Goal: Task Accomplishment & Management: Use online tool/utility

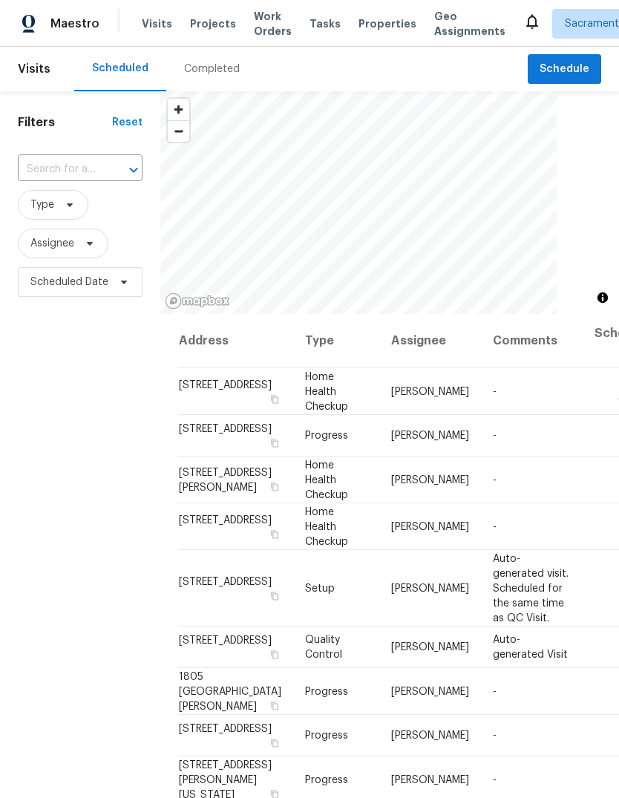
click at [100, 165] on input "text" at bounding box center [59, 169] width 83 height 23
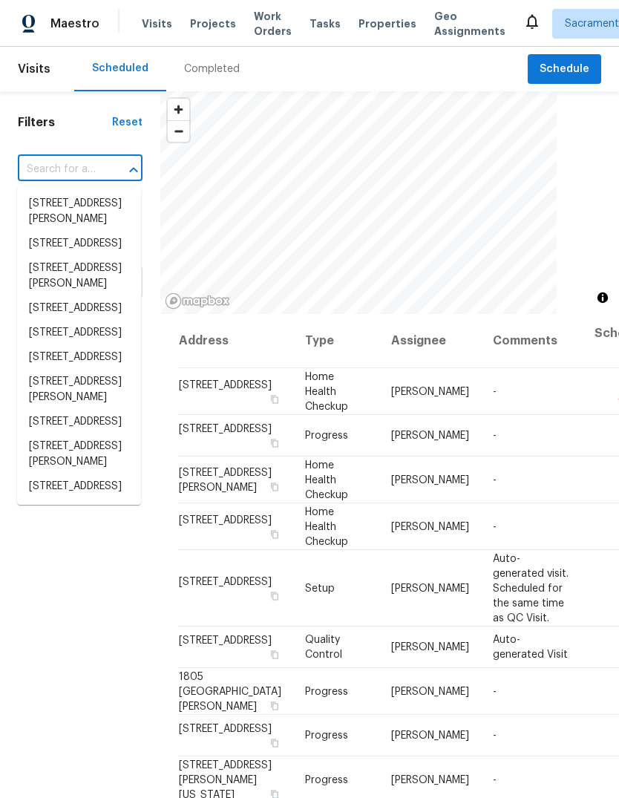
click at [80, 161] on input "text" at bounding box center [59, 169] width 83 height 23
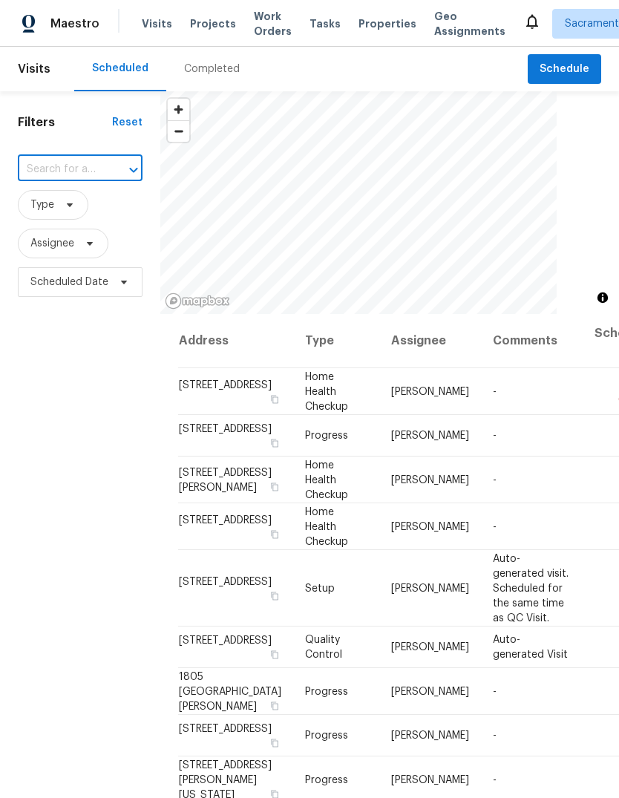
paste input "[STREET_ADDRESS]"
type input "[STREET_ADDRESS]"
click at [65, 215] on li "[STREET_ADDRESS]" at bounding box center [79, 203] width 124 height 24
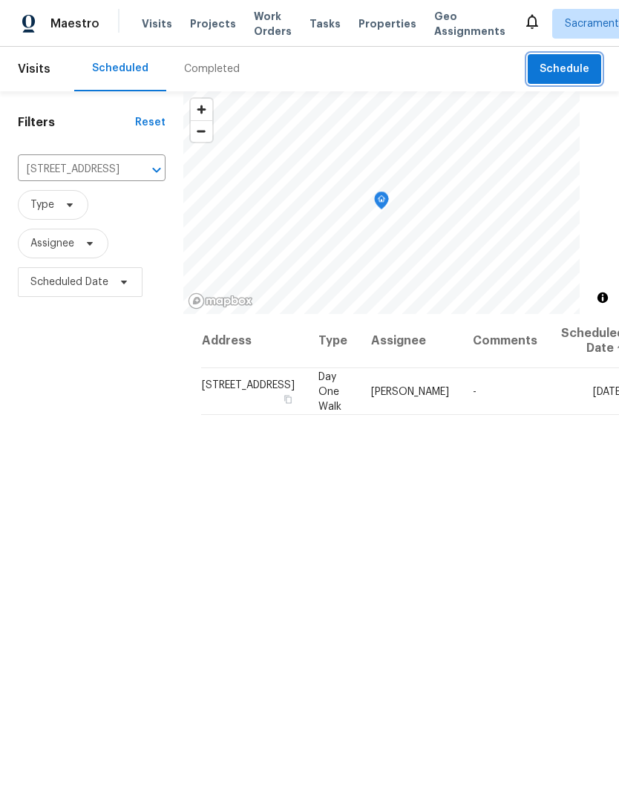
click at [553, 57] on button "Schedule" at bounding box center [564, 69] width 73 height 30
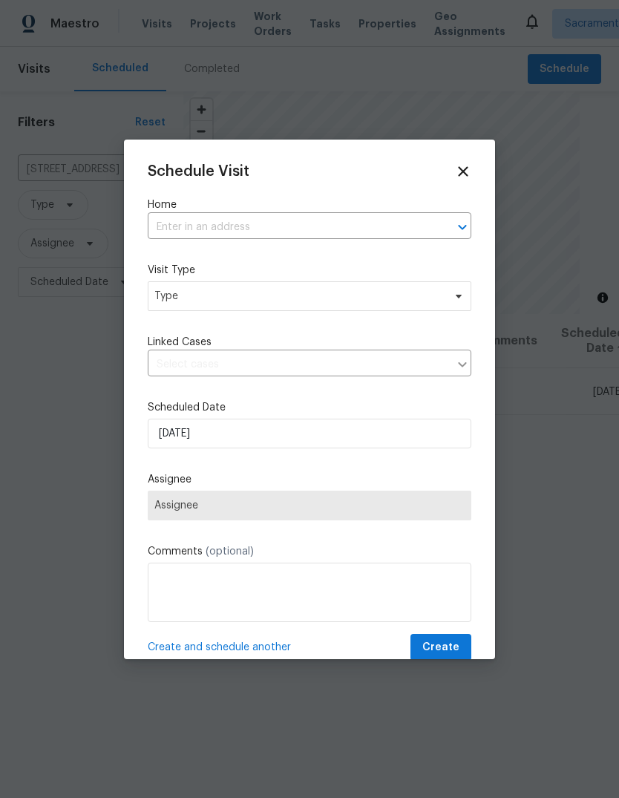
click at [336, 229] on input "text" at bounding box center [289, 227] width 282 height 23
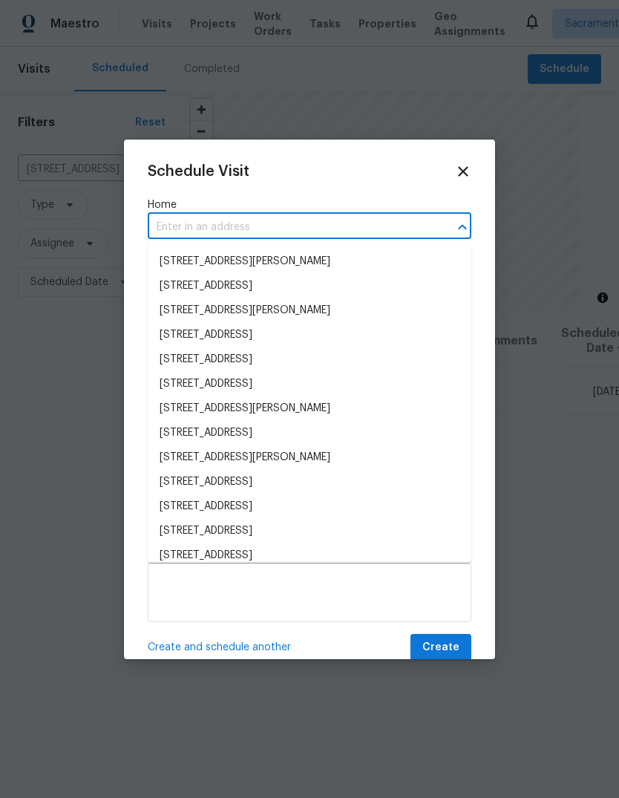
click at [319, 238] on input "text" at bounding box center [289, 227] width 282 height 23
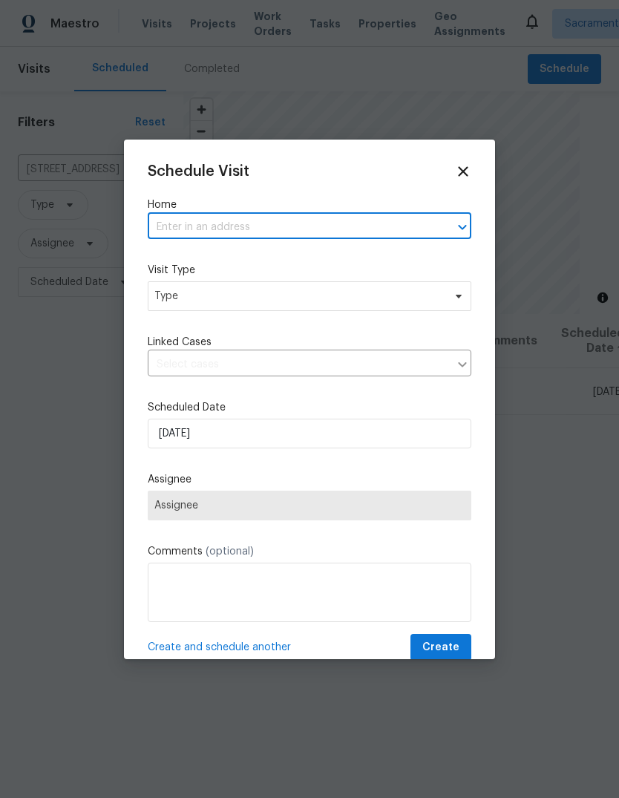
paste input "[STREET_ADDRESS]"
type input "[STREET_ADDRESS]"
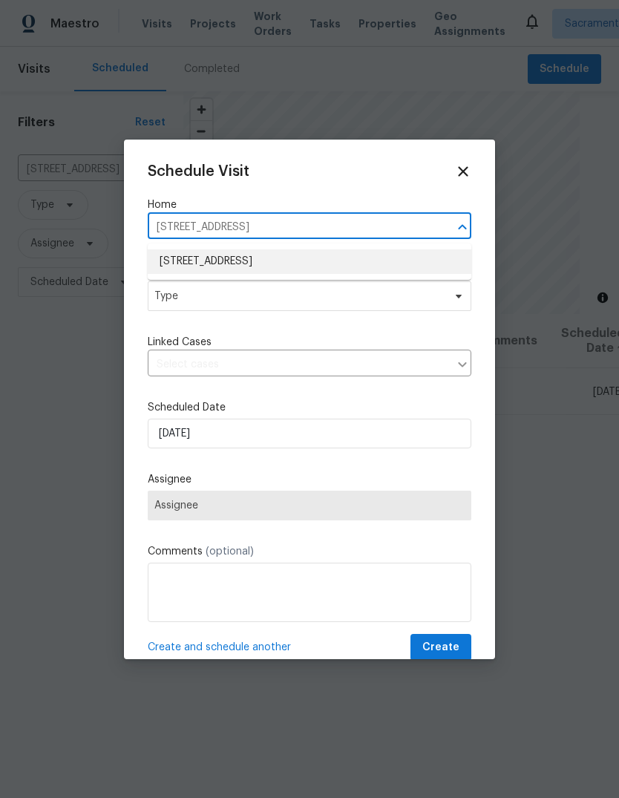
click at [375, 261] on li "[STREET_ADDRESS]" at bounding box center [310, 261] width 324 height 24
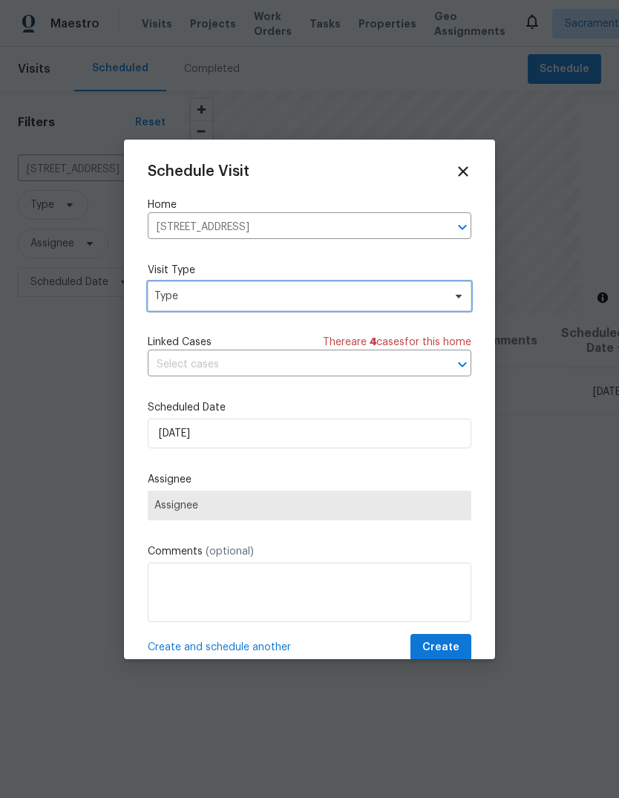
click at [371, 301] on span "Type" at bounding box center [298, 296] width 289 height 15
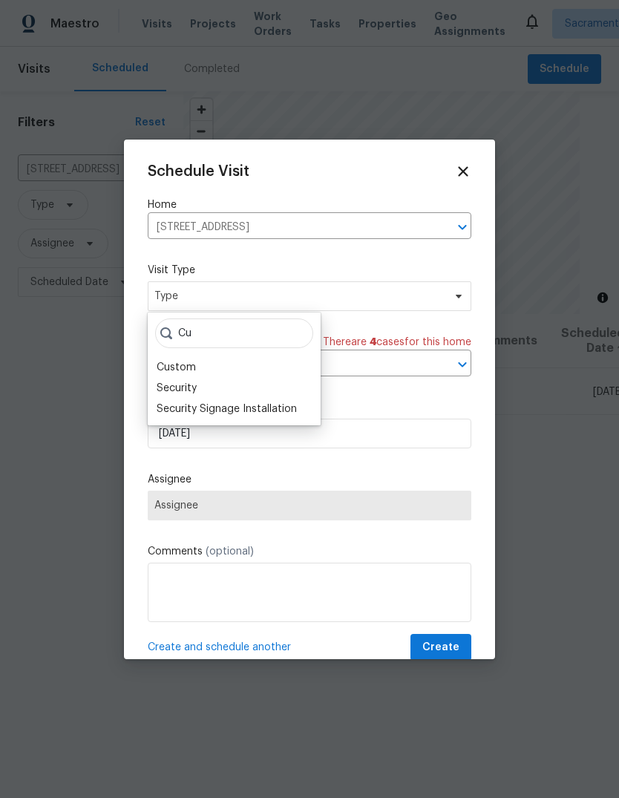
type input "Cu"
click at [203, 368] on div "Custom" at bounding box center [234, 367] width 164 height 21
click at [171, 364] on div "Custom" at bounding box center [176, 367] width 39 height 15
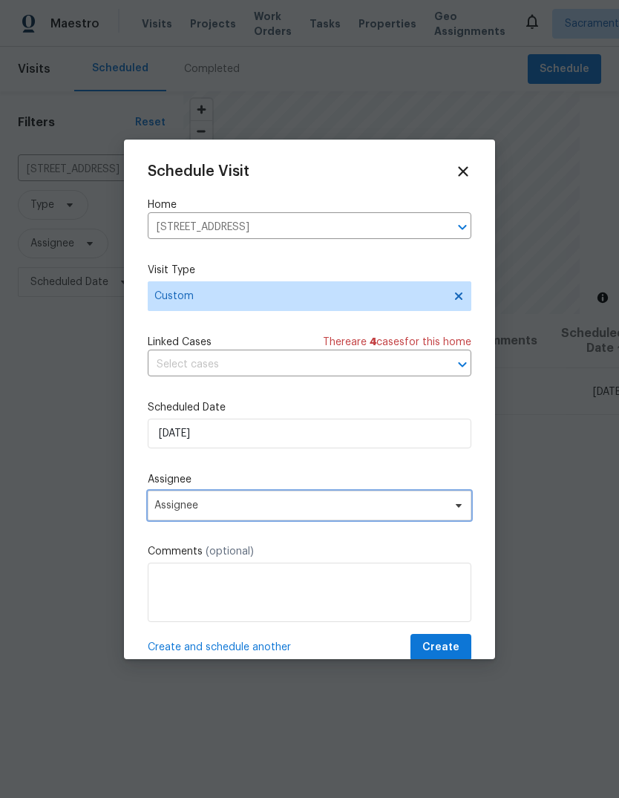
click at [418, 511] on span "Assignee" at bounding box center [299, 506] width 291 height 12
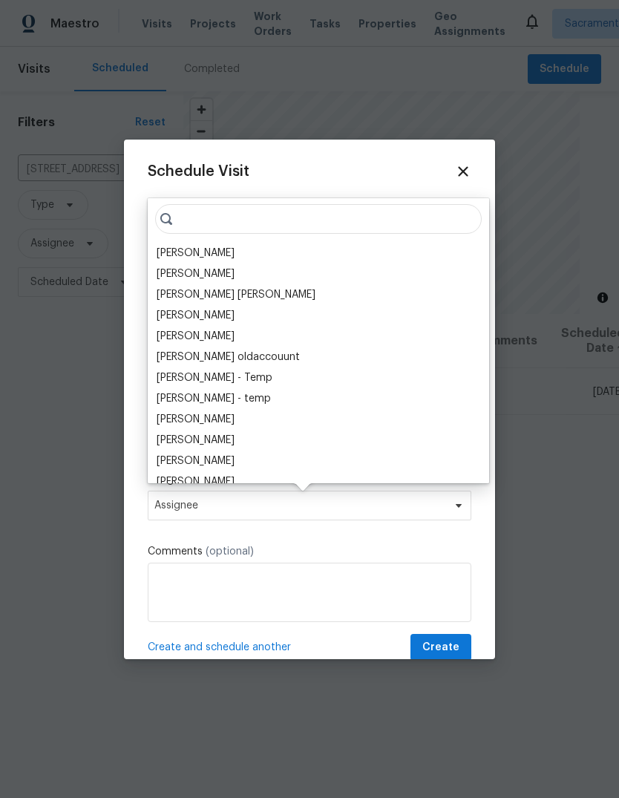
click at [249, 255] on div "[PERSON_NAME]" at bounding box center [318, 253] width 333 height 21
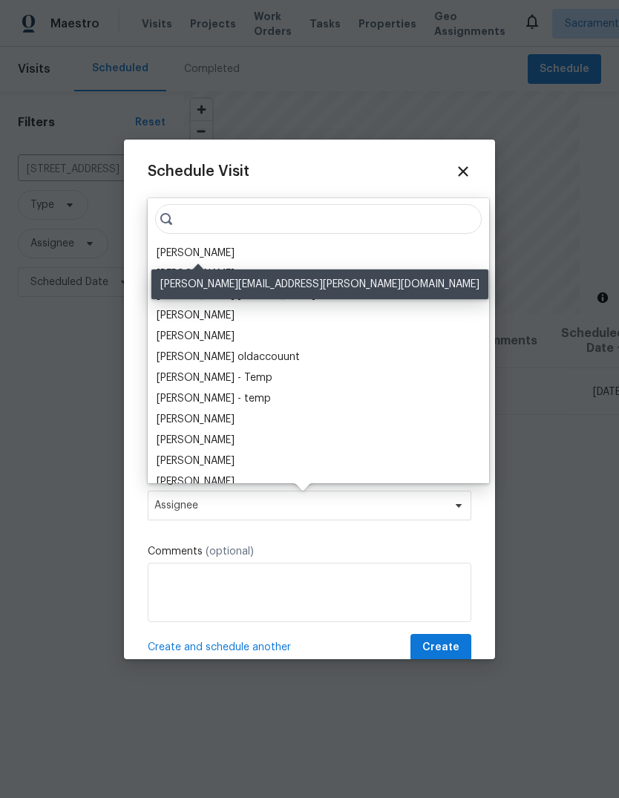
click at [171, 246] on div "[PERSON_NAME]" at bounding box center [196, 253] width 78 height 15
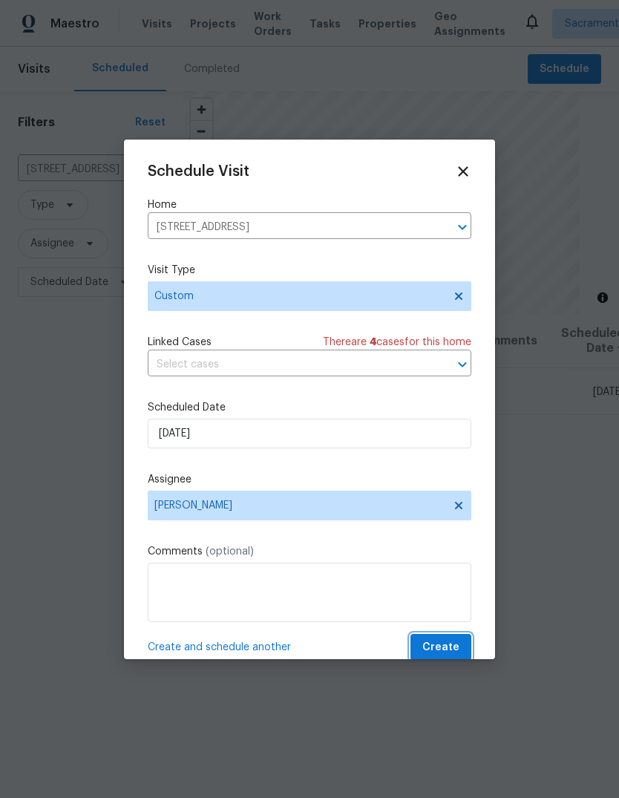
click at [452, 648] on span "Create" at bounding box center [440, 647] width 37 height 19
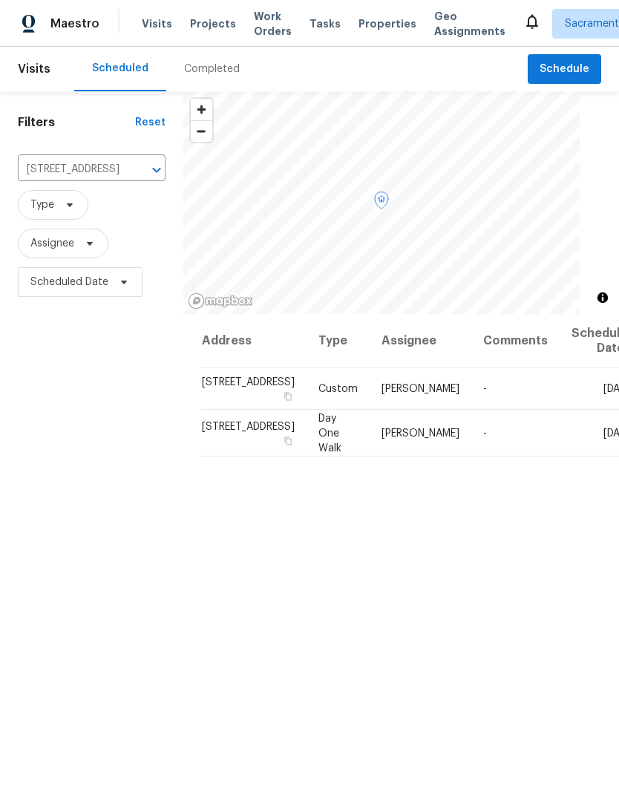
click at [202, 387] on span "7952 Summerplace Dr, Citrus Heights, CA 95621" at bounding box center [248, 382] width 93 height 10
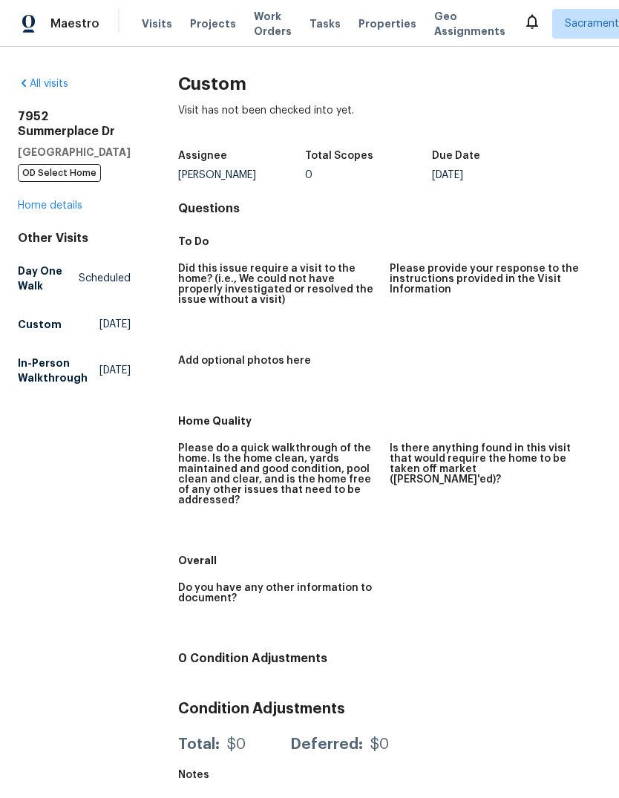
click at [50, 211] on link "Home details" at bounding box center [50, 205] width 65 height 10
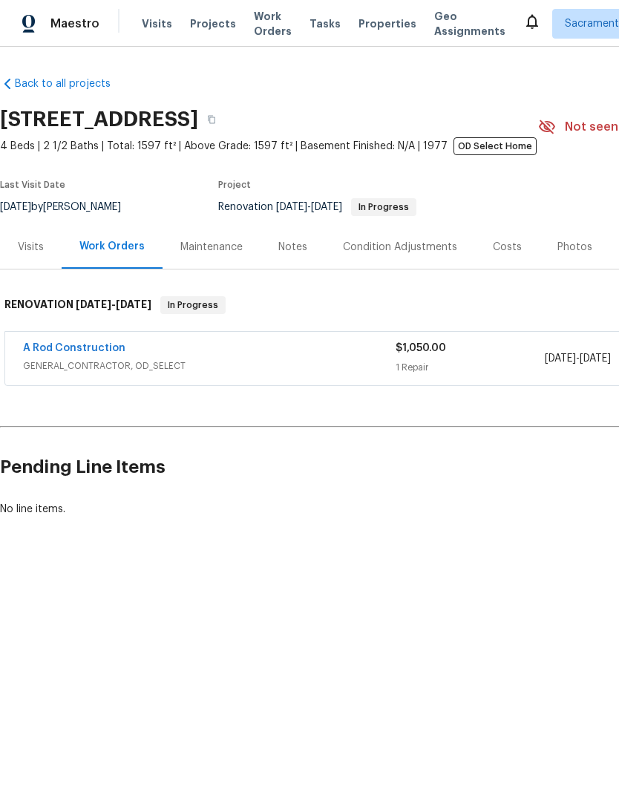
click at [62, 352] on link "A Rod Construction" at bounding box center [74, 348] width 102 height 10
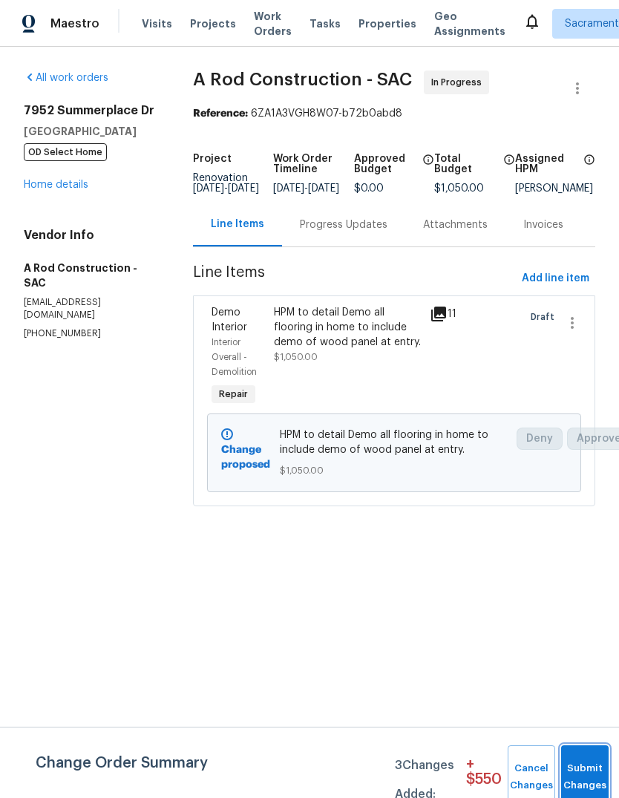
click at [589, 768] on button "Submit Changes" at bounding box center [585, 777] width 48 height 64
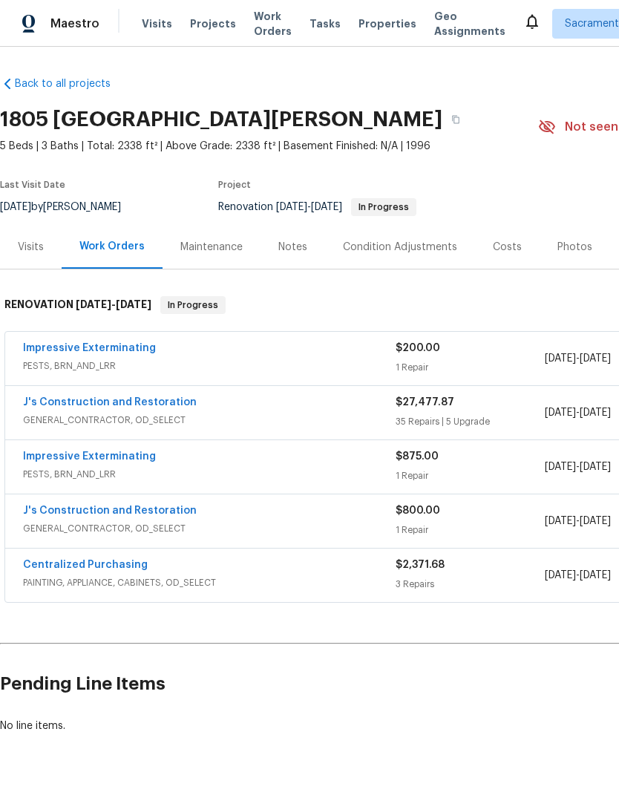
click at [70, 405] on link "J's Construction and Restoration" at bounding box center [110, 402] width 174 height 10
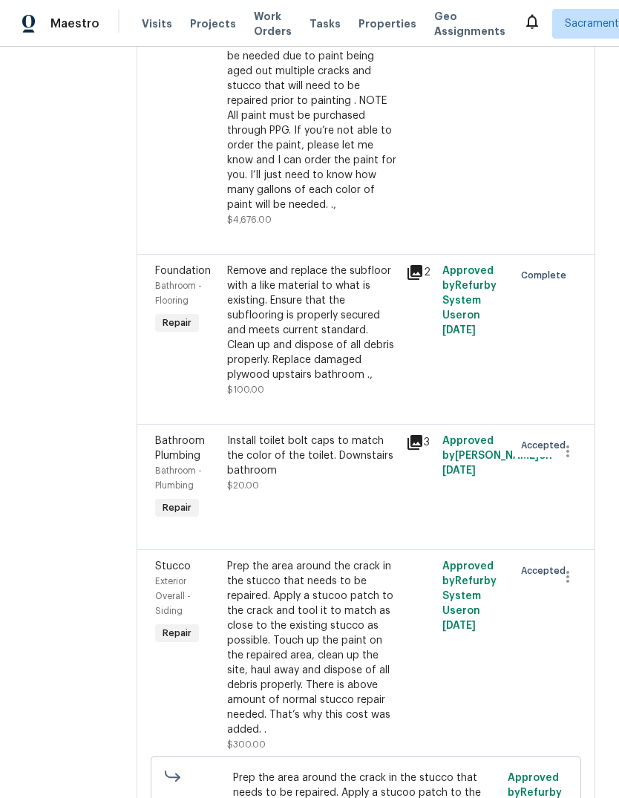
scroll to position [3229, 0]
